Goal: Find specific page/section: Find specific page/section

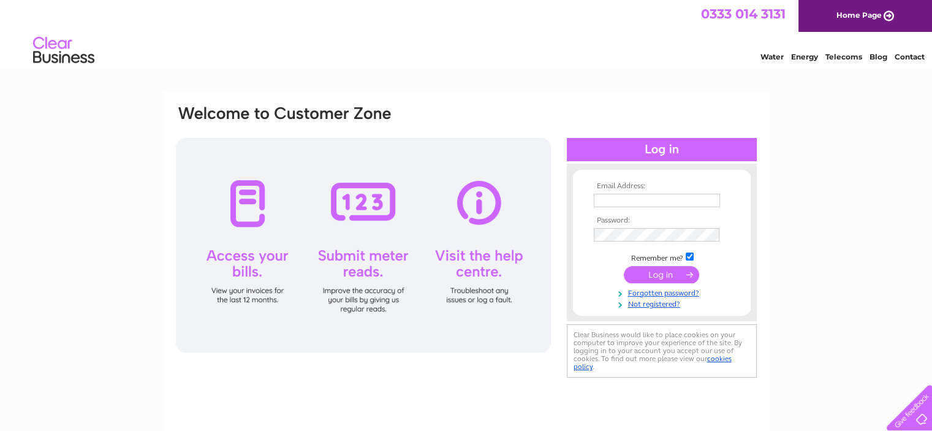
type input "sales@dalmorefurnishings.co.uk"
click at [670, 274] on input "submit" at bounding box center [661, 274] width 75 height 17
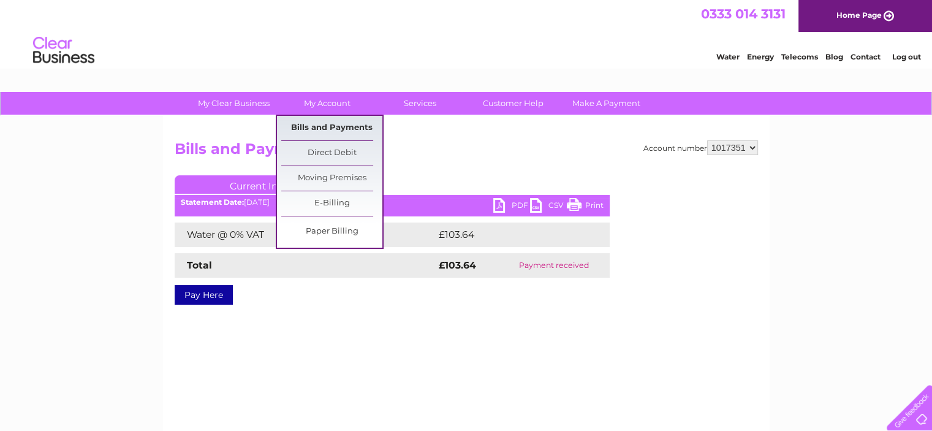
click at [332, 127] on link "Bills and Payments" at bounding box center [331, 128] width 101 height 25
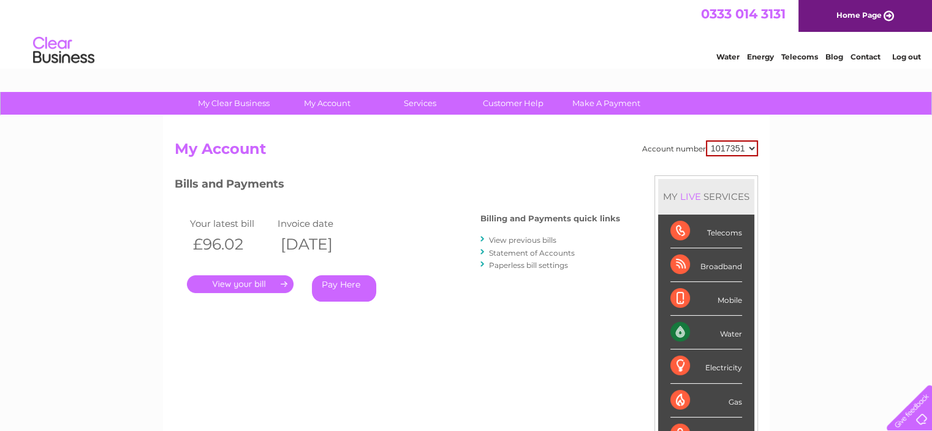
click at [256, 286] on link "." at bounding box center [240, 284] width 107 height 18
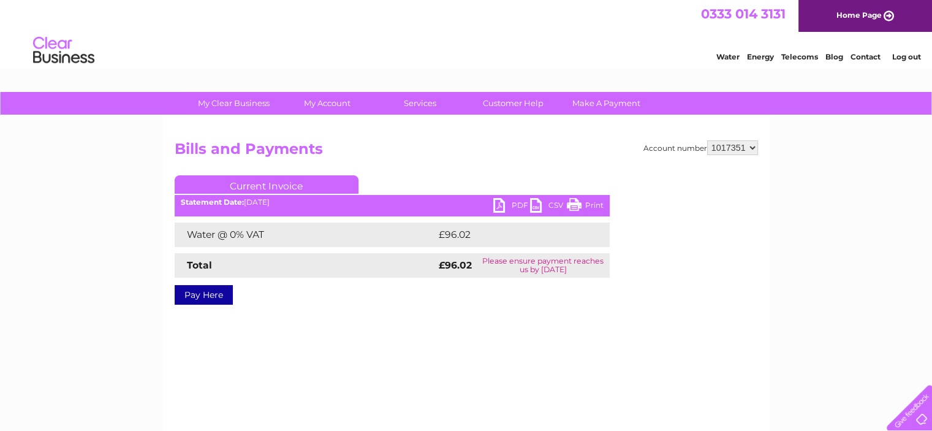
click at [503, 208] on link "PDF" at bounding box center [512, 207] width 37 height 18
